Goal: Find specific page/section: Find specific page/section

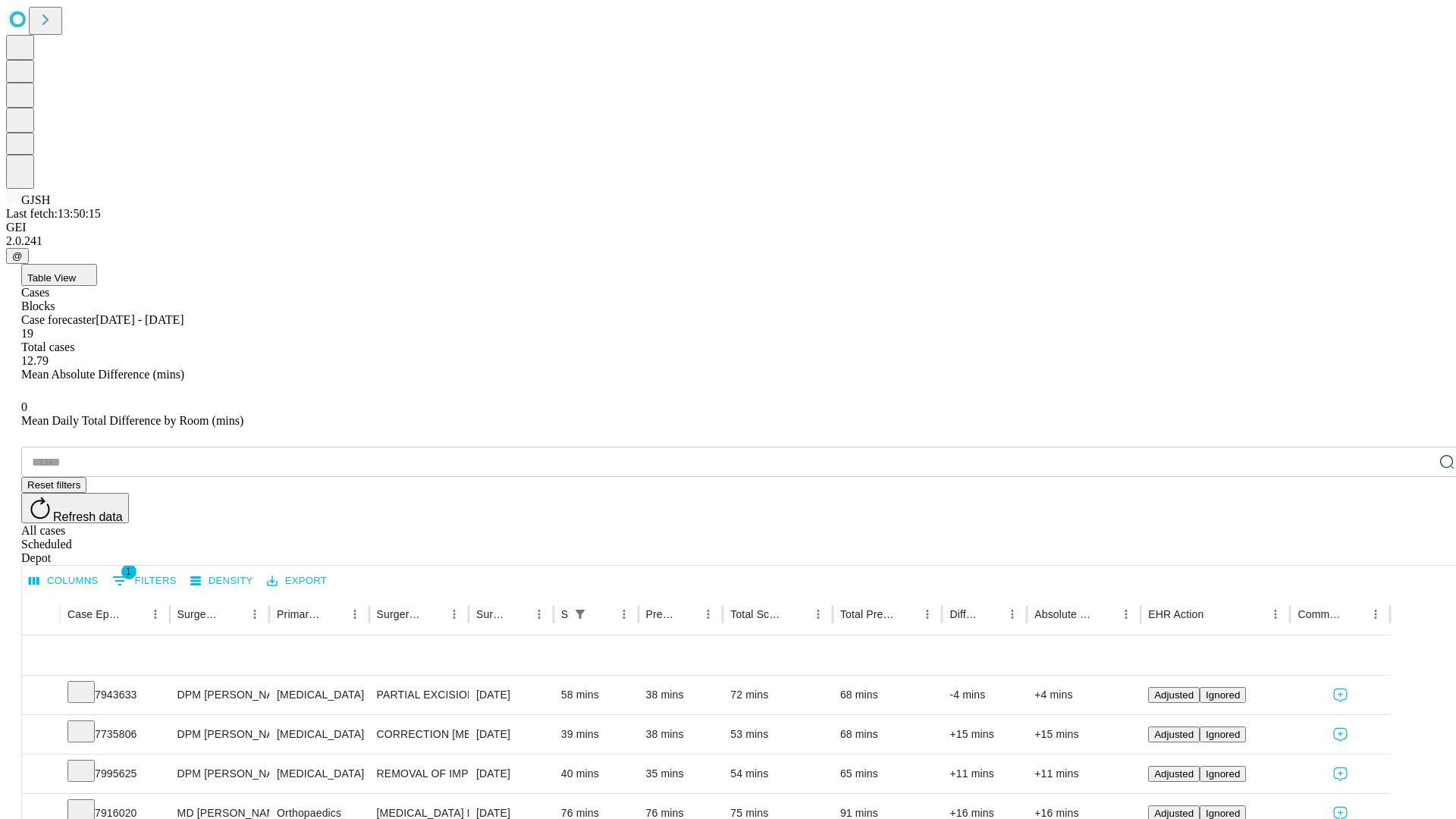
scroll to position [50, 0]
click at [89, 683] on icon at bounding box center [81, 691] width 16 height 16
